Goal: Find specific page/section: Find specific page/section

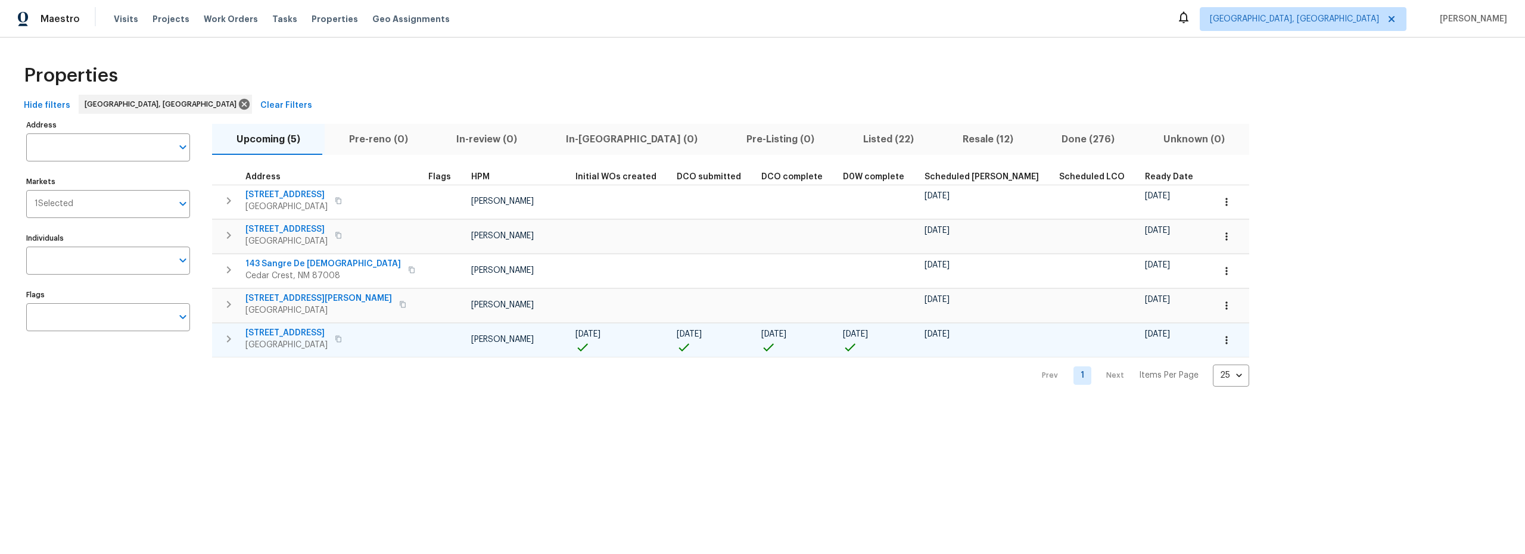
click at [318, 334] on span "[STREET_ADDRESS]" at bounding box center [286, 333] width 82 height 12
click at [1213, 344] on button "button" at bounding box center [1226, 340] width 26 height 26
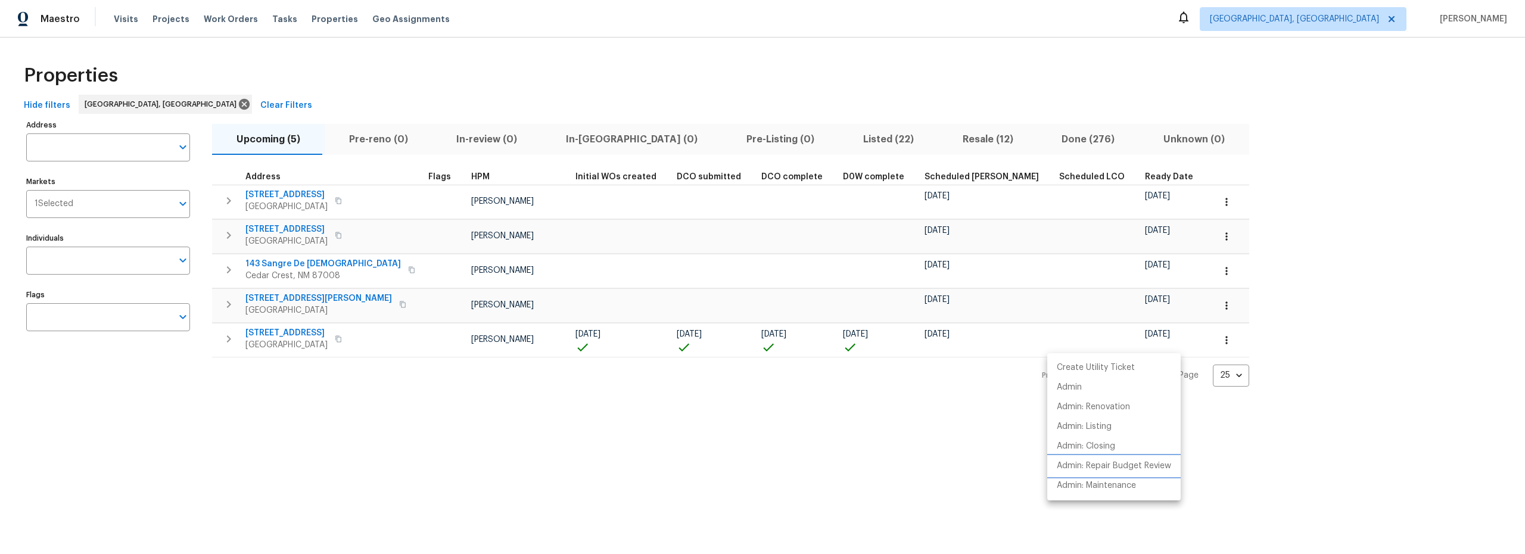
click at [1090, 466] on p "Admin: Repair Budget Review" at bounding box center [1114, 466] width 114 height 13
click at [274, 335] on div at bounding box center [762, 277] width 1525 height 554
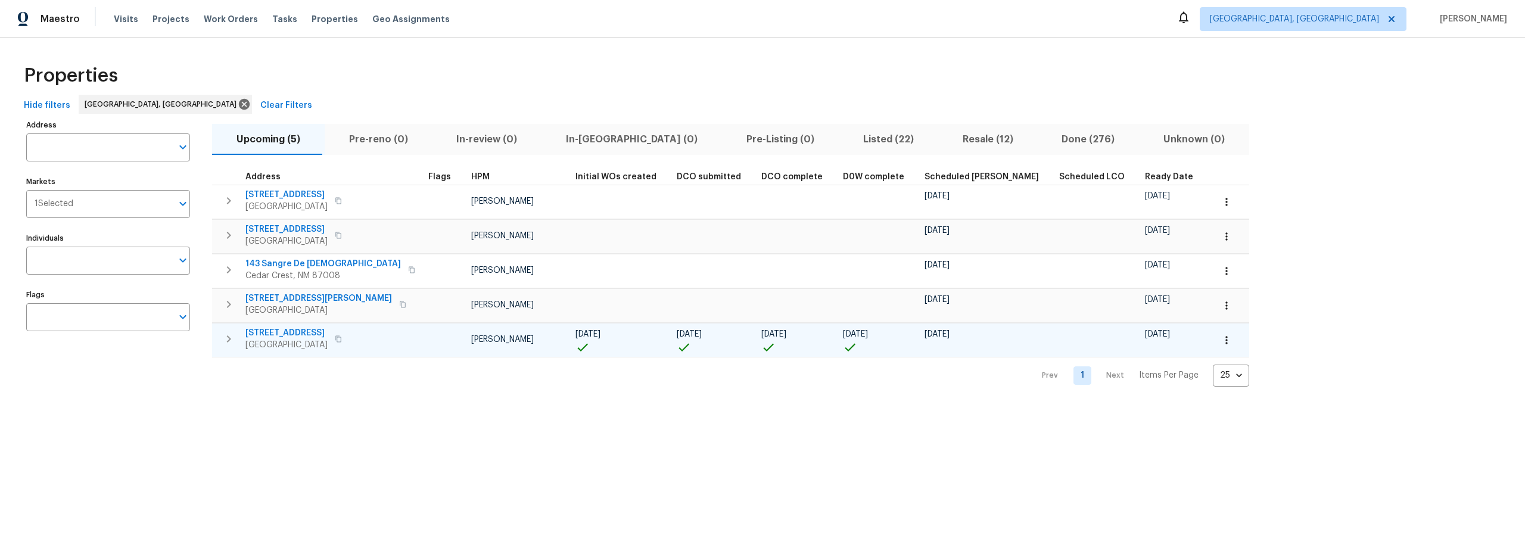
click at [288, 334] on span "[STREET_ADDRESS]" at bounding box center [286, 333] width 82 height 12
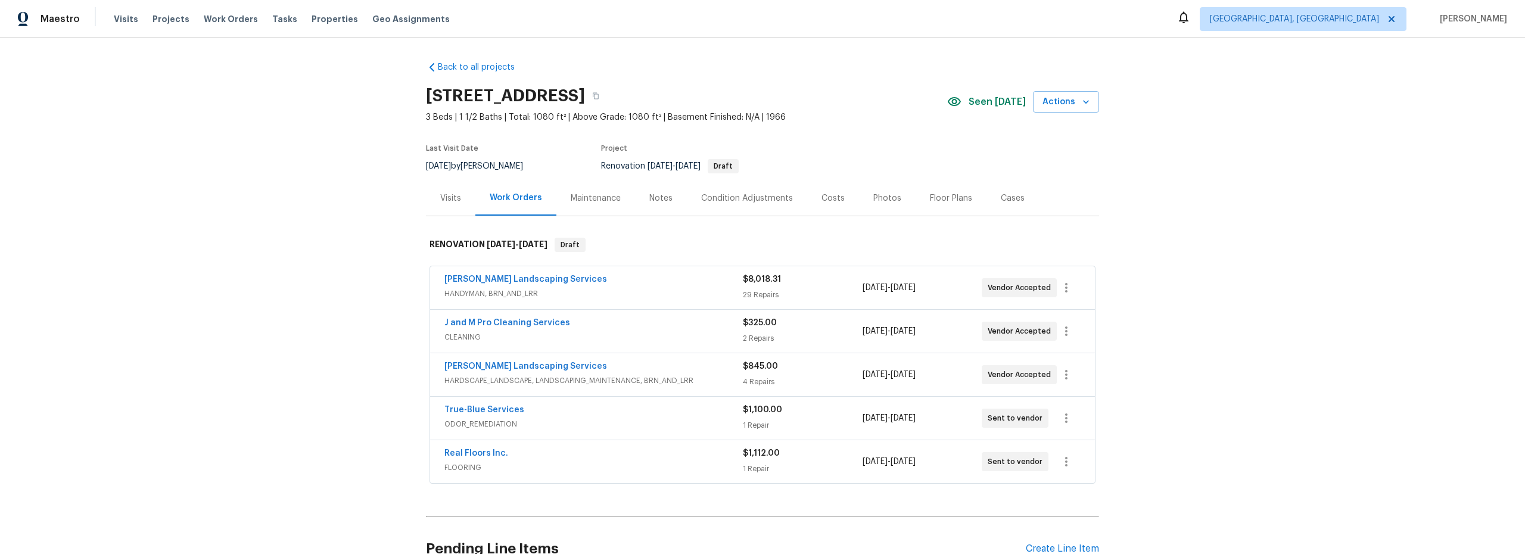
click at [829, 200] on div "Costs" at bounding box center [832, 198] width 23 height 12
click at [649, 194] on div "Notes" at bounding box center [660, 198] width 23 height 12
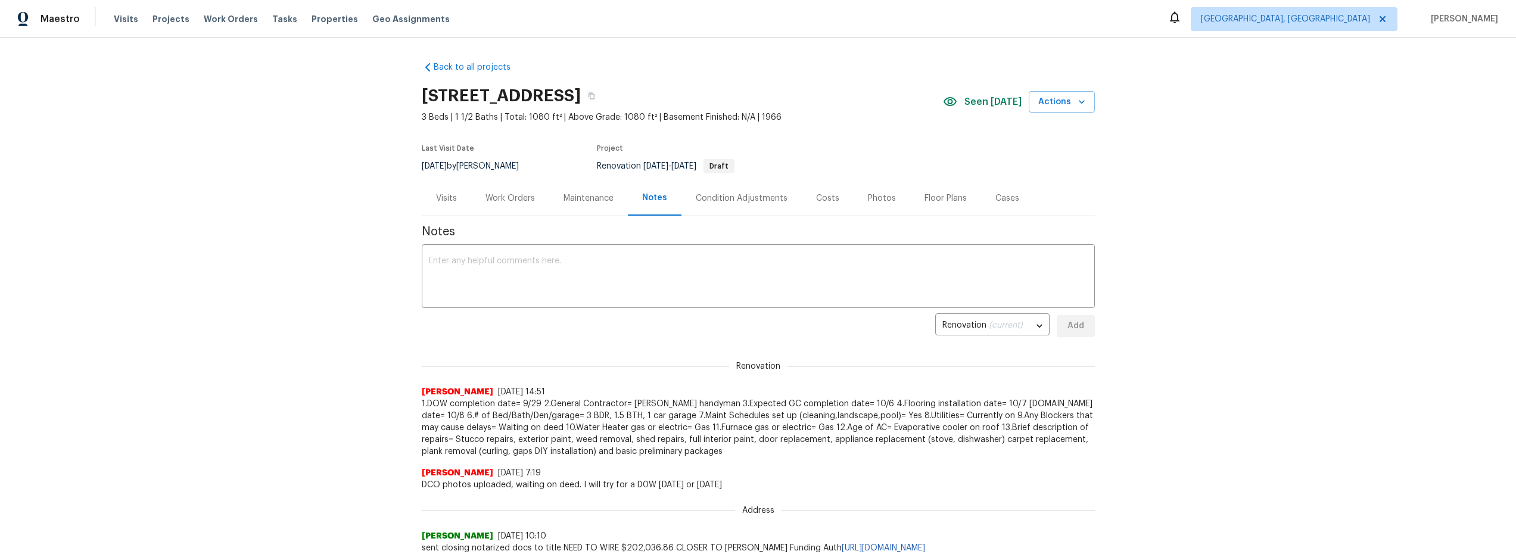
click at [507, 197] on div "Work Orders" at bounding box center [509, 198] width 49 height 12
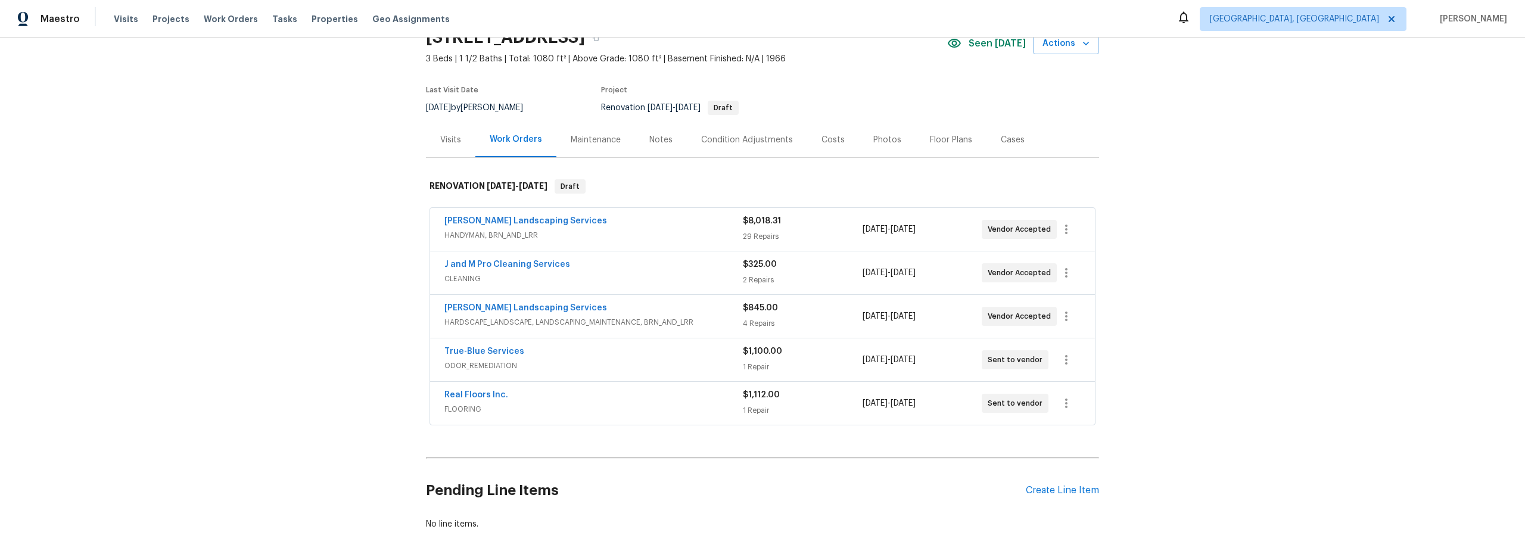
scroll to position [74, 0]
